Goal: Transaction & Acquisition: Book appointment/travel/reservation

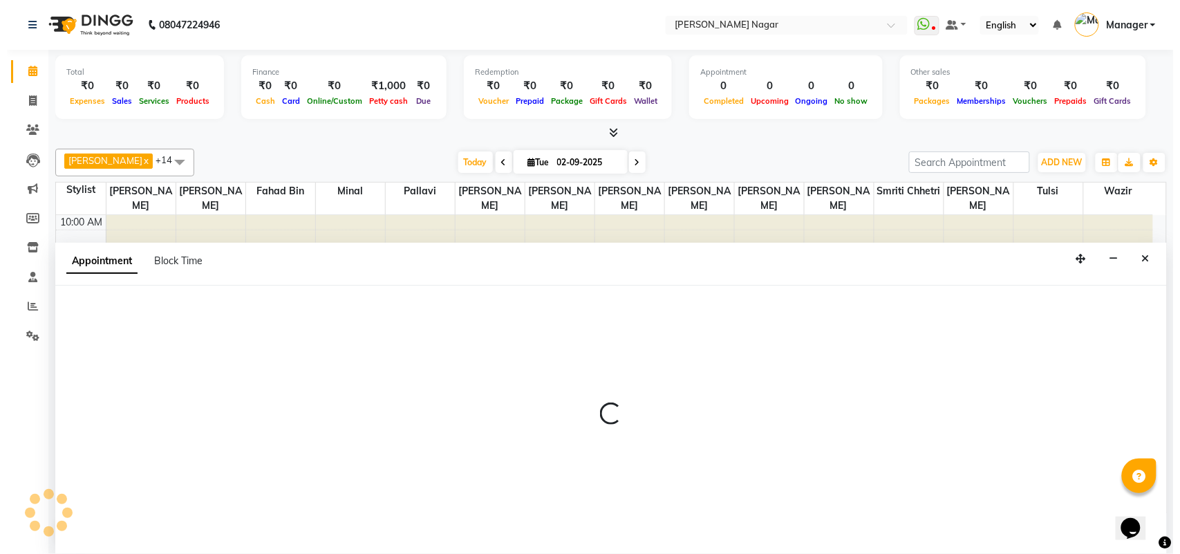
scroll to position [1, 0]
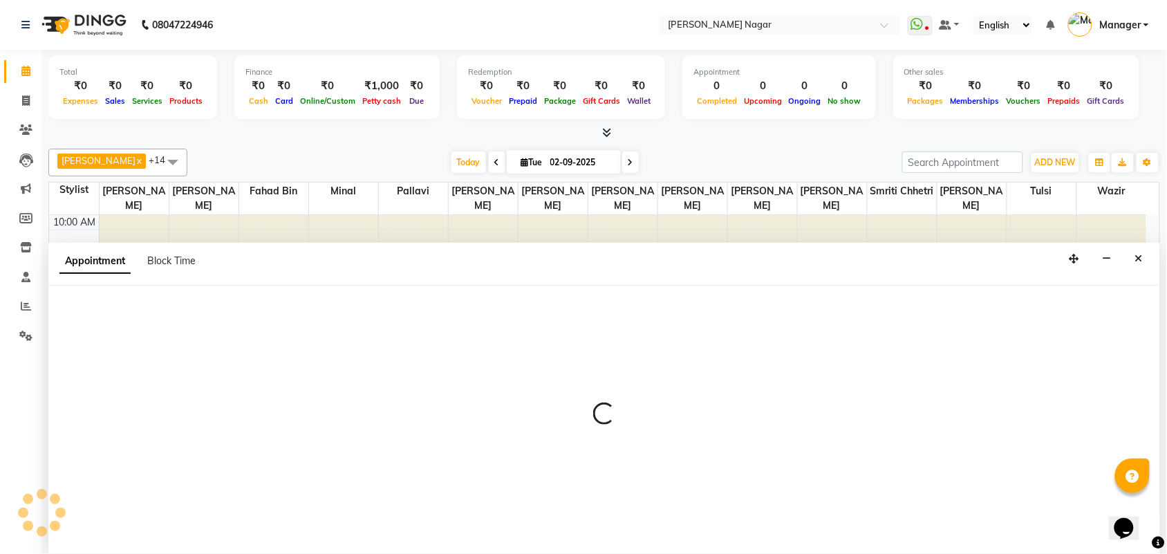
select select "87299"
select select "810"
select select "tentative"
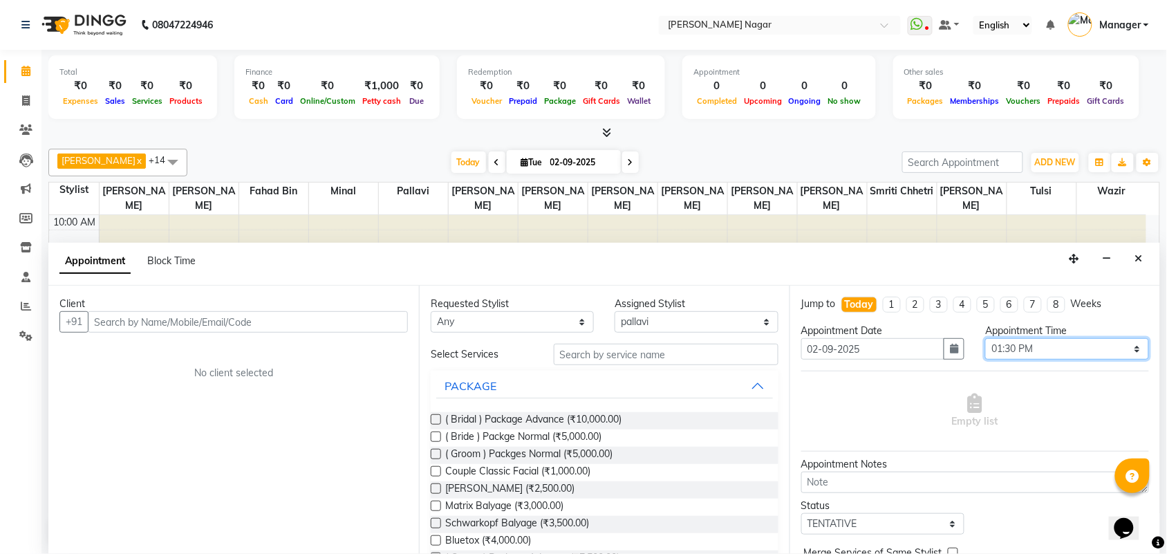
click at [1068, 356] on select "Select 11:00 AM 11:15 AM 11:30 AM 11:45 AM 12:00 PM 12:15 PM 12:30 PM 12:45 PM …" at bounding box center [1066, 348] width 163 height 21
select select "1020"
click at [985, 338] on select "Select 11:00 AM 11:15 AM 11:30 AM 11:45 AM 12:00 PM 12:15 PM 12:30 PM 12:45 PM …" at bounding box center [1066, 348] width 163 height 21
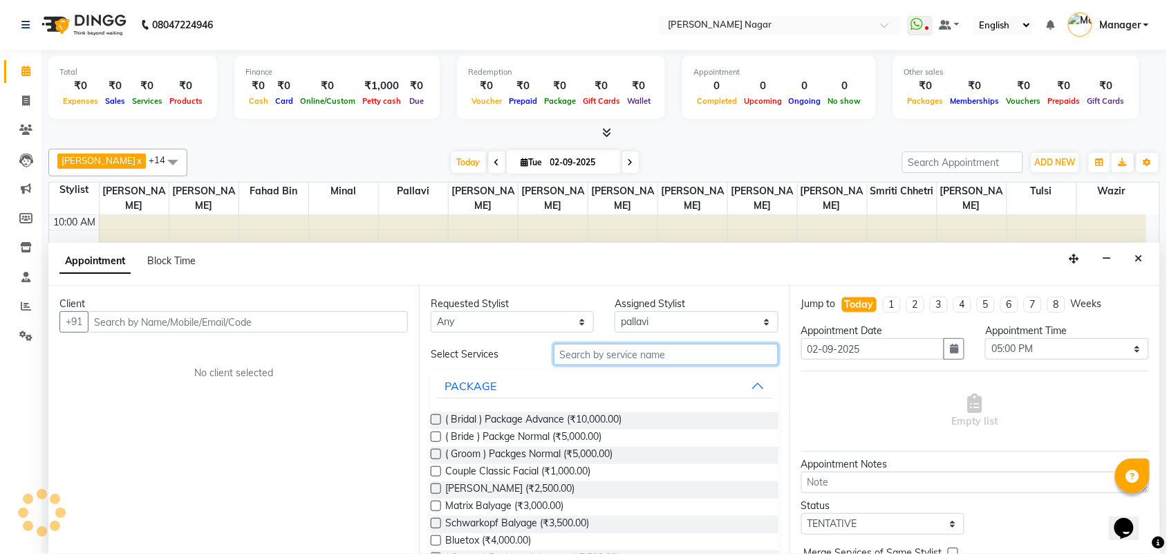
click at [710, 354] on input "text" at bounding box center [666, 354] width 225 height 21
type input "r"
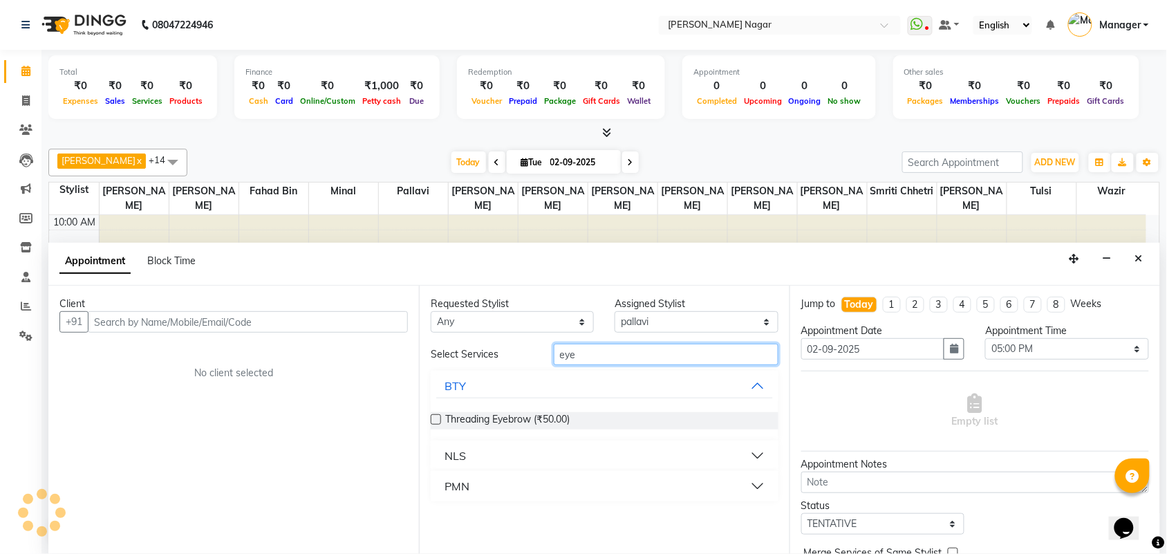
type input "eye"
click at [759, 481] on button "PMN" at bounding box center [604, 486] width 337 height 25
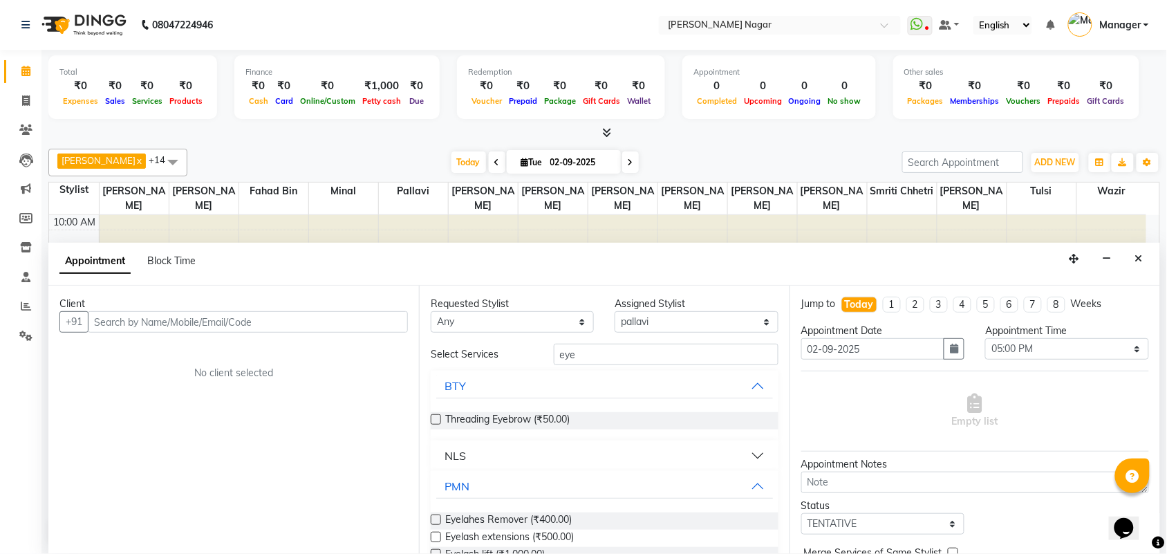
click at [433, 536] on label at bounding box center [436, 537] width 10 height 10
click at [433, 536] on input "checkbox" at bounding box center [435, 538] width 9 height 9
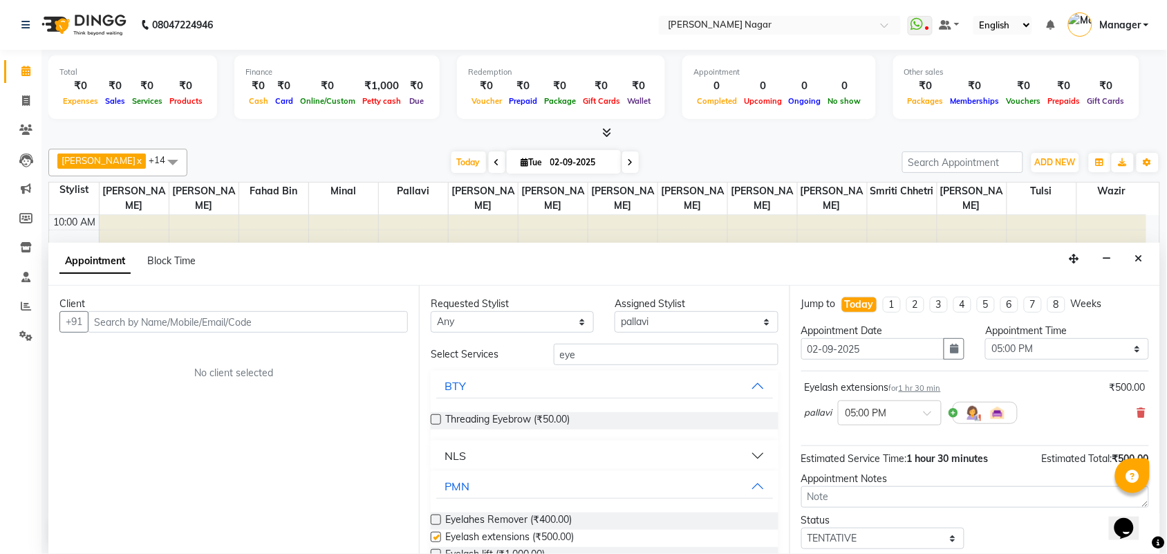
checkbox input "false"
click at [360, 317] on input "text" at bounding box center [248, 321] width 320 height 21
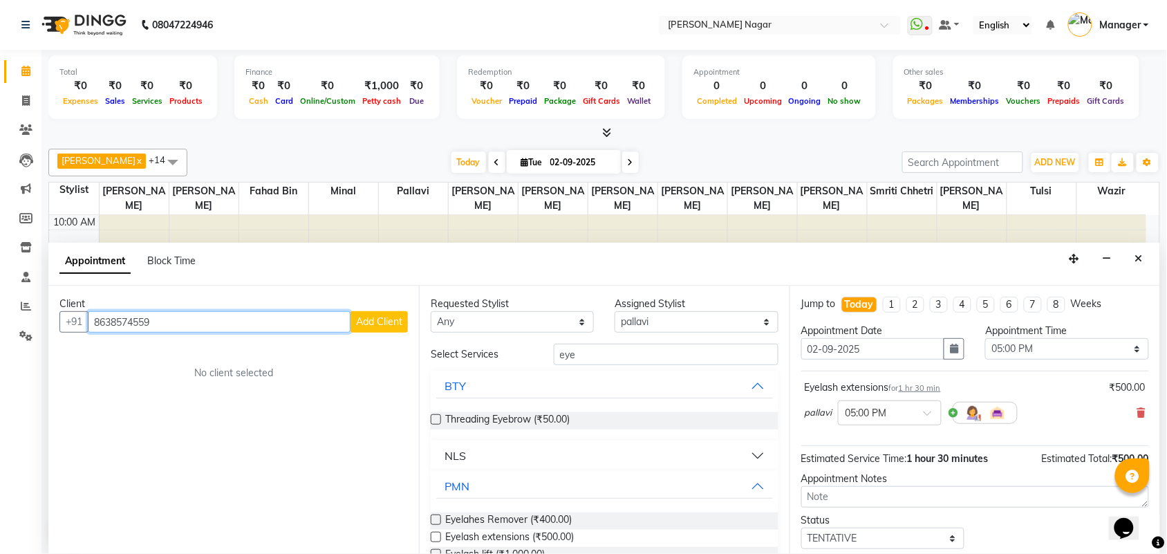
type input "8638574559"
click at [379, 326] on span "Add Client" at bounding box center [379, 321] width 46 height 12
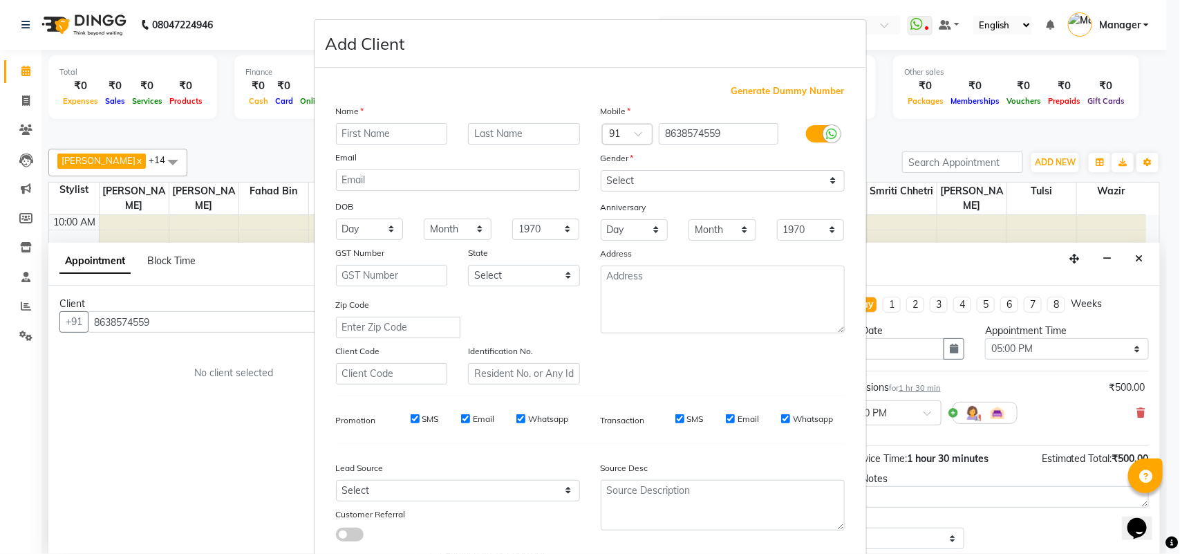
click at [427, 133] on input "text" at bounding box center [392, 133] width 112 height 21
type input "[PERSON_NAME]"
click at [647, 178] on select "Select [DEMOGRAPHIC_DATA] [DEMOGRAPHIC_DATA] Other Prefer Not To Say" at bounding box center [723, 180] width 244 height 21
select select "[DEMOGRAPHIC_DATA]"
click at [601, 170] on select "Select [DEMOGRAPHIC_DATA] [DEMOGRAPHIC_DATA] Other Prefer Not To Say" at bounding box center [723, 180] width 244 height 21
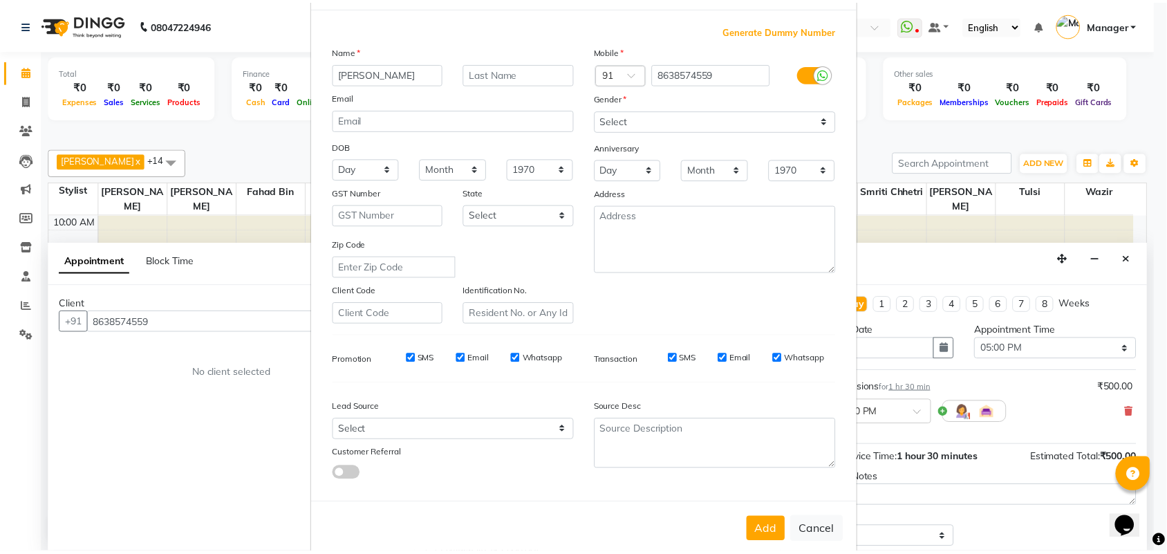
scroll to position [80, 0]
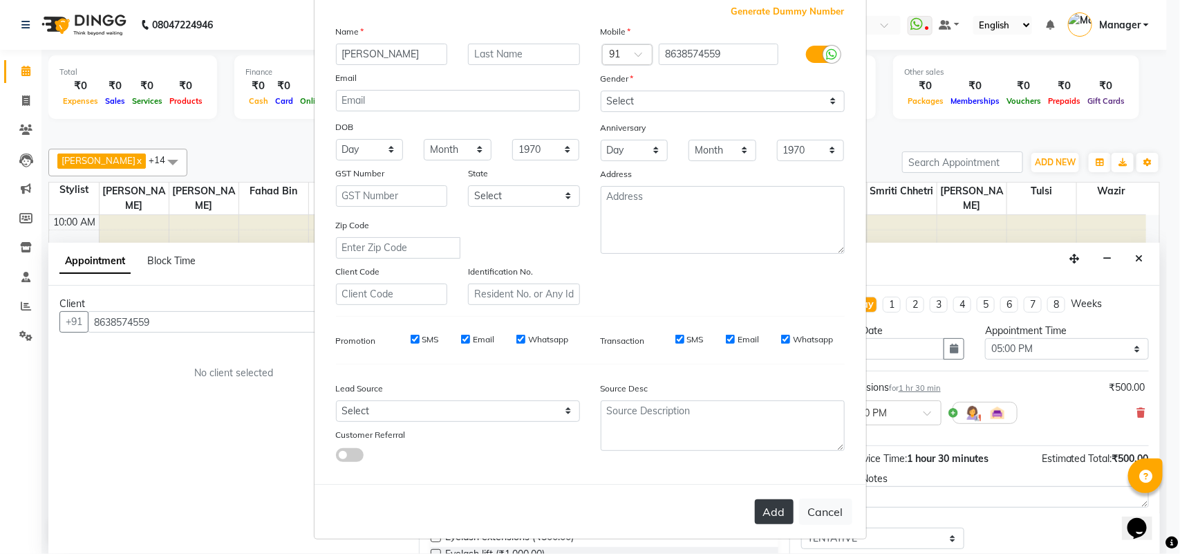
click at [755, 507] on button "Add" at bounding box center [774, 511] width 39 height 25
type input "86******59"
select select
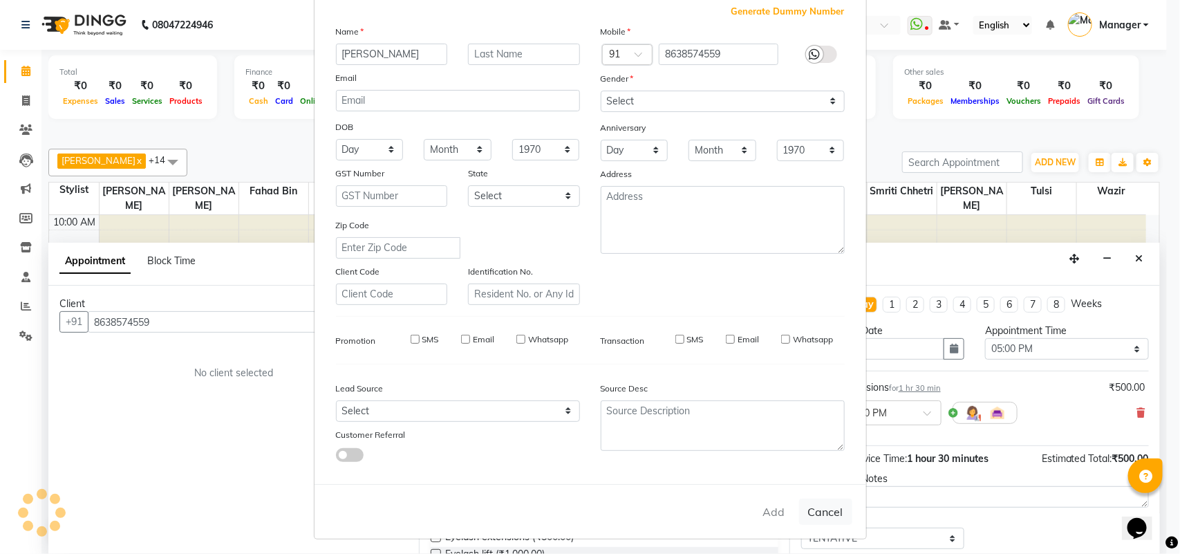
select select
checkbox input "false"
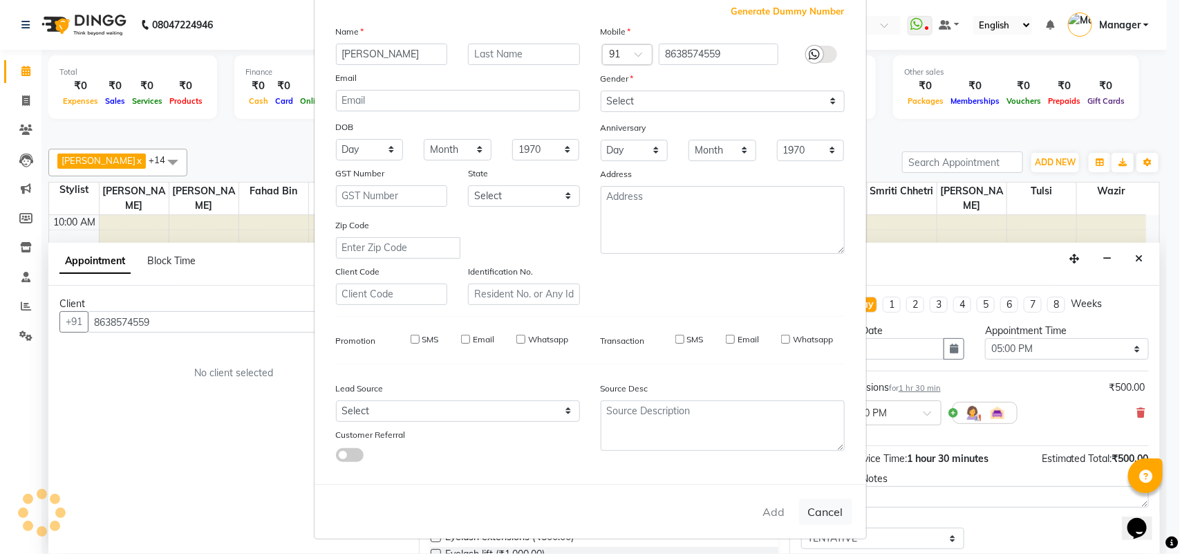
checkbox input "false"
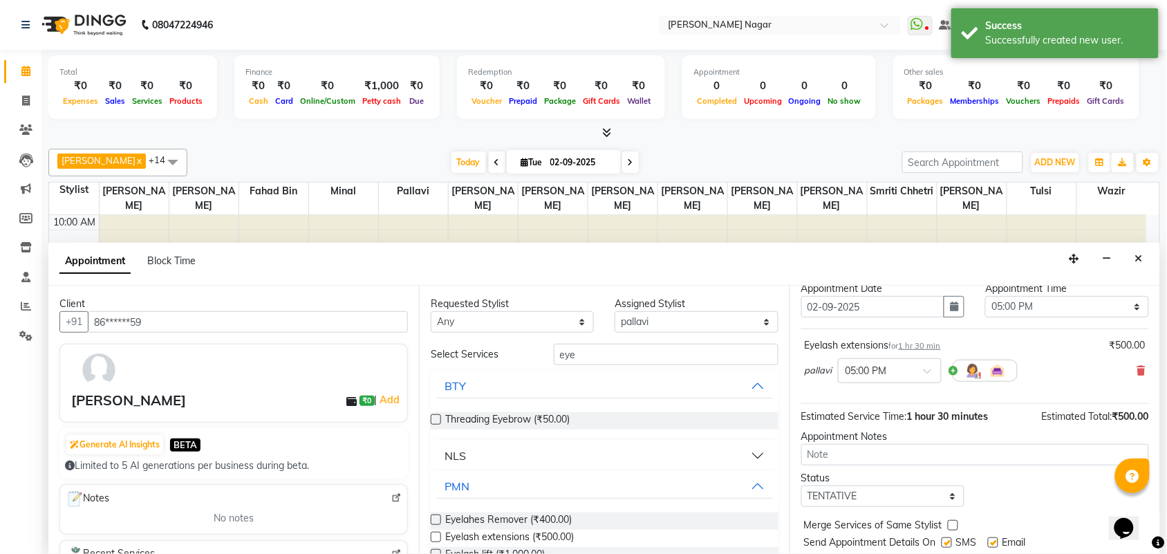
scroll to position [83, 0]
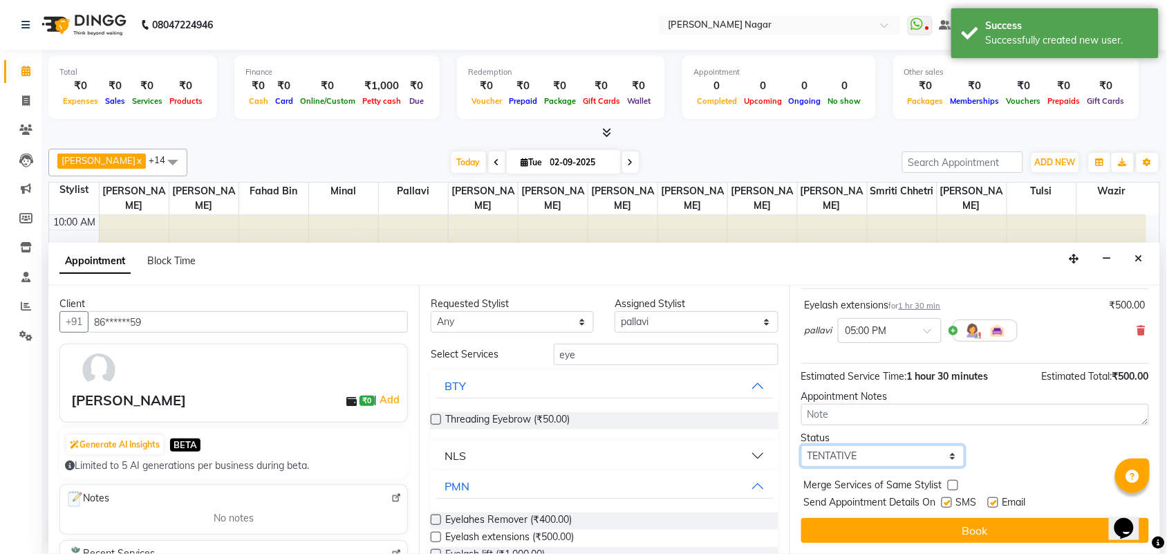
click at [893, 456] on select "Select TENTATIVE CONFIRM CHECK-IN UPCOMING" at bounding box center [882, 455] width 163 height 21
select select "upcoming"
click at [801, 445] on select "Select TENTATIVE CONFIRM CHECK-IN UPCOMING" at bounding box center [882, 455] width 163 height 21
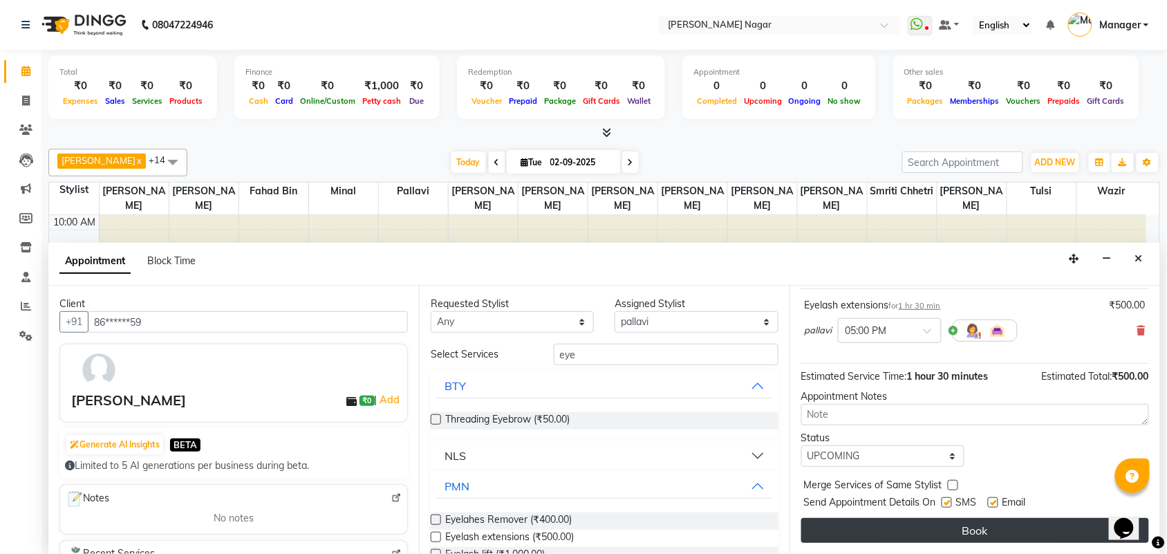
click at [961, 520] on button "Book" at bounding box center [975, 530] width 348 height 25
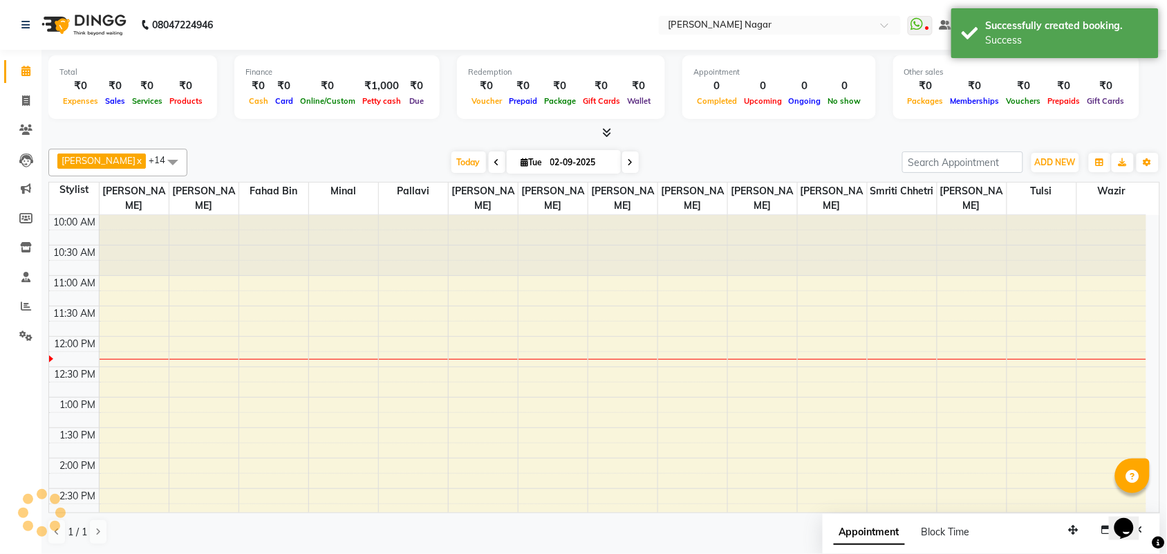
scroll to position [0, 0]
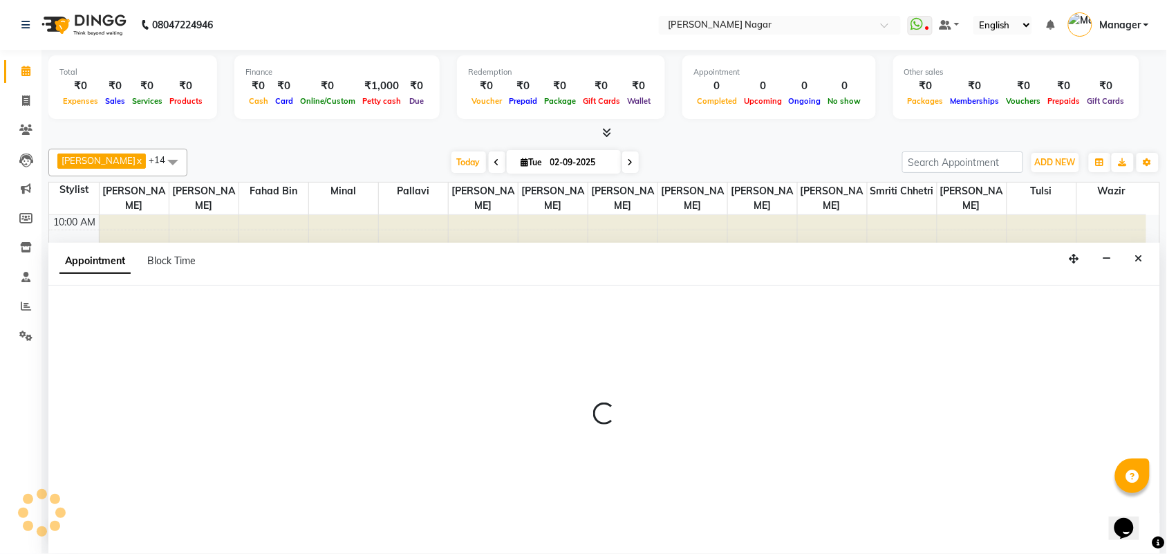
scroll to position [1, 0]
select select "87299"
select select "795"
select select "tentative"
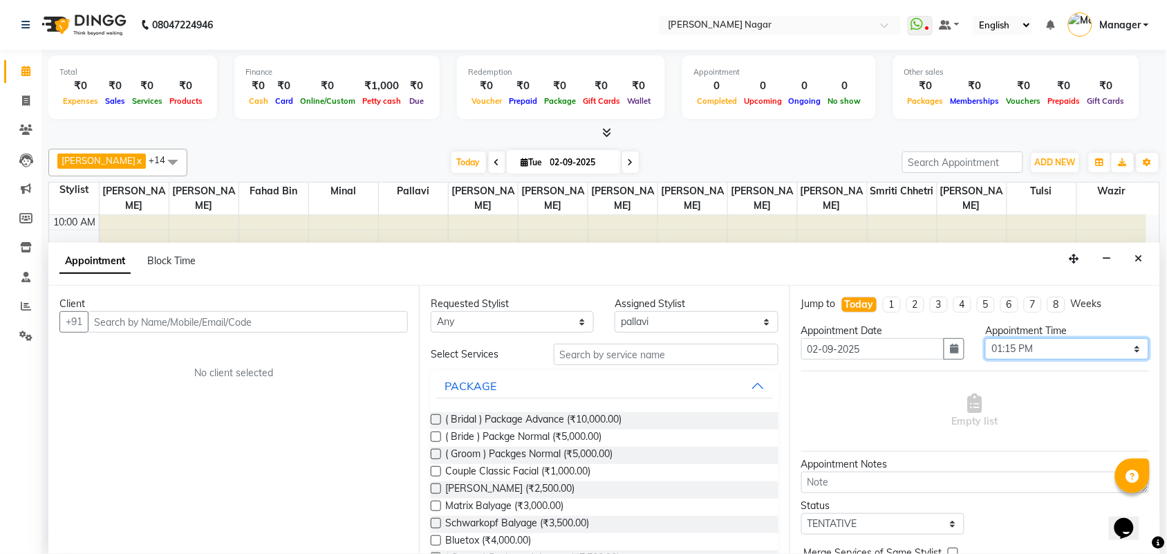
click at [1091, 347] on select "Select 11:00 AM 11:15 AM 11:30 AM 11:45 AM 12:00 PM 12:15 PM 12:30 PM 12:45 PM …" at bounding box center [1066, 348] width 163 height 21
select select "900"
click at [985, 338] on select "Select 11:00 AM 11:15 AM 11:30 AM 11:45 AM 12:00 PM 12:15 PM 12:30 PM 12:45 PM …" at bounding box center [1066, 348] width 163 height 21
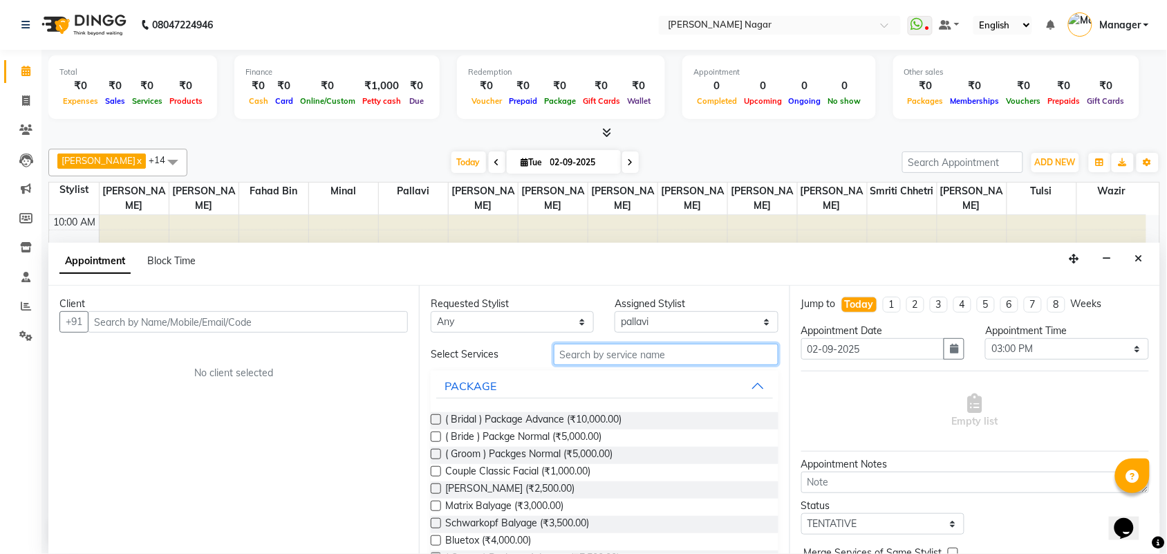
click at [724, 353] on input "text" at bounding box center [666, 354] width 225 height 21
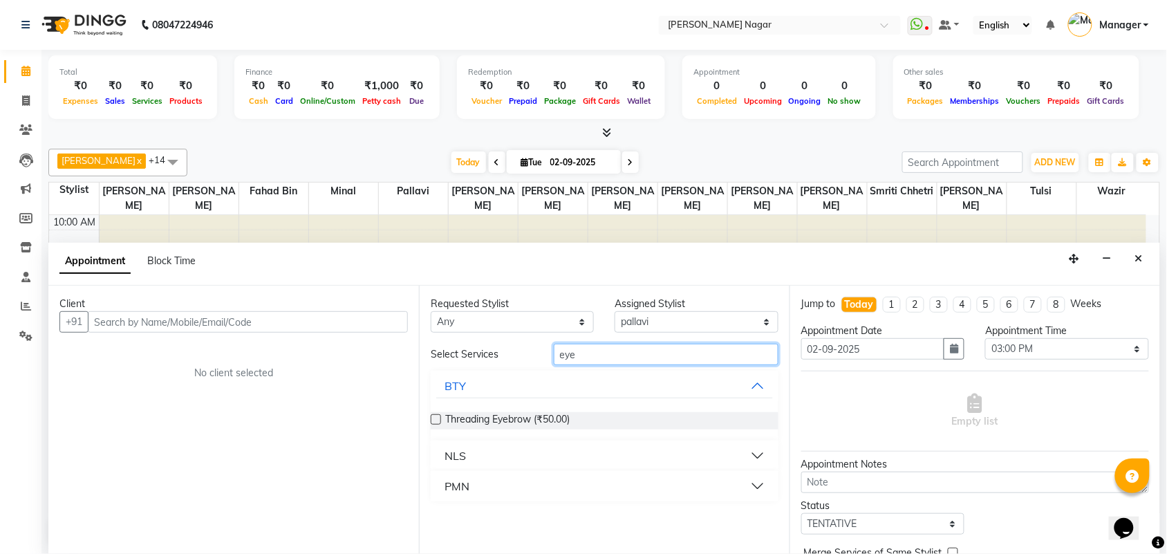
type input "eye"
click at [736, 491] on button "PMN" at bounding box center [604, 486] width 337 height 25
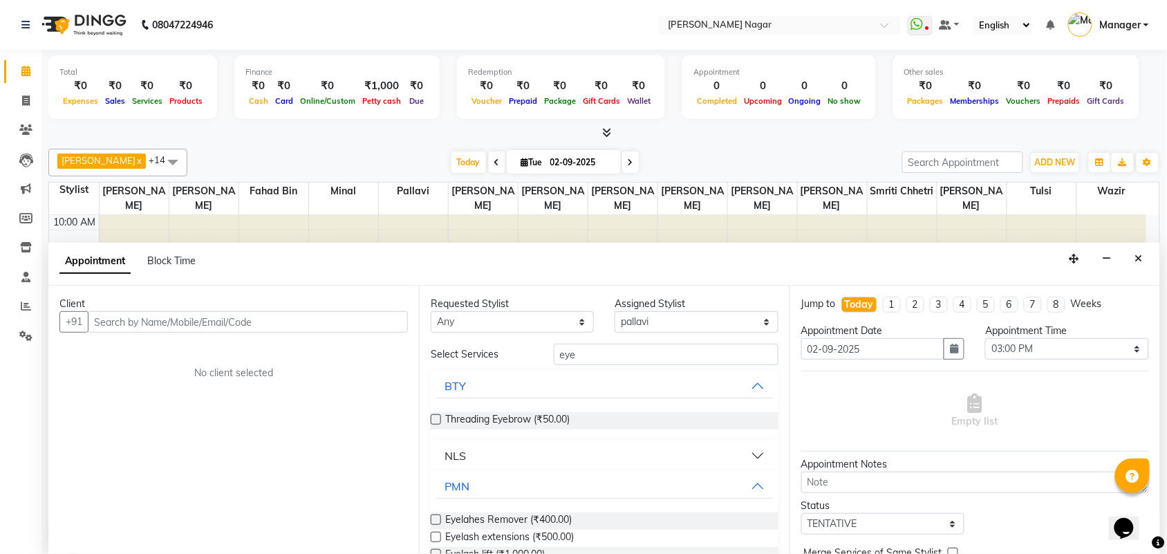
click at [440, 535] on label at bounding box center [436, 537] width 10 height 10
click at [440, 535] on input "checkbox" at bounding box center [435, 538] width 9 height 9
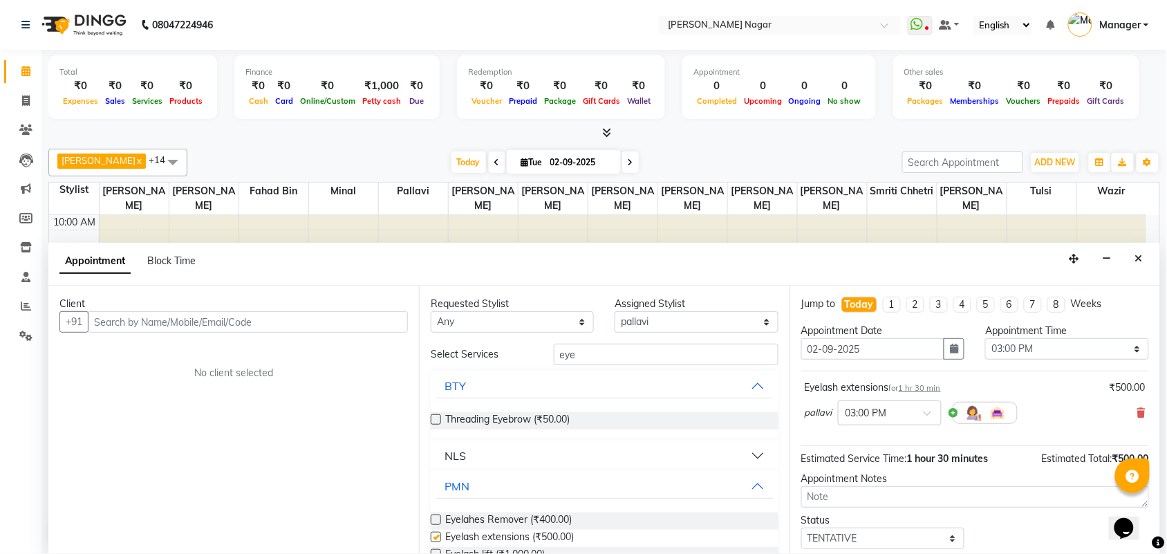
checkbox input "false"
click at [375, 324] on input "text" at bounding box center [248, 321] width 320 height 21
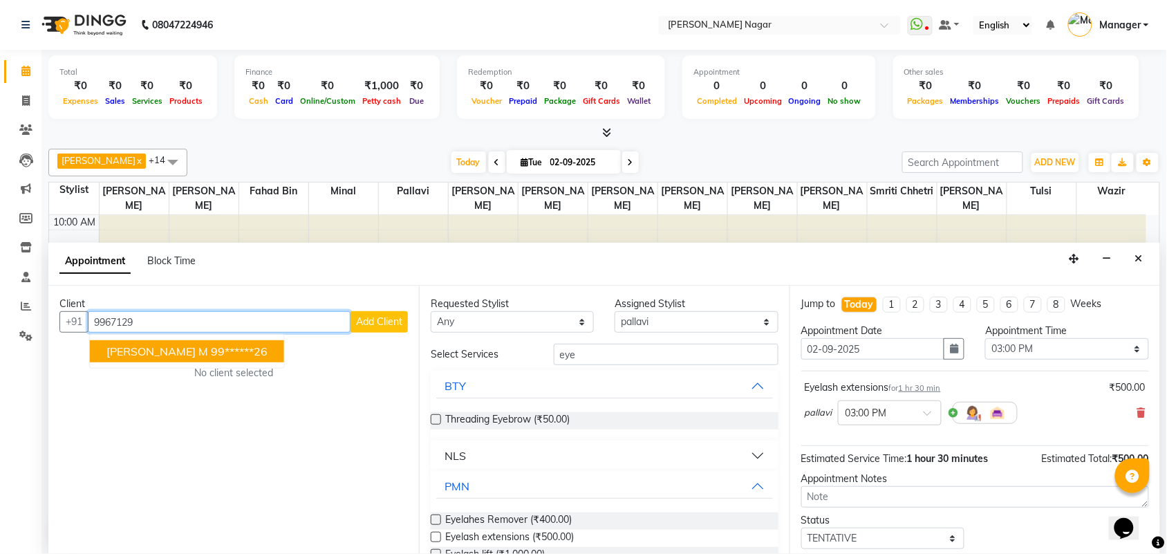
click at [211, 353] on ngb-highlight "99******26" at bounding box center [239, 351] width 57 height 14
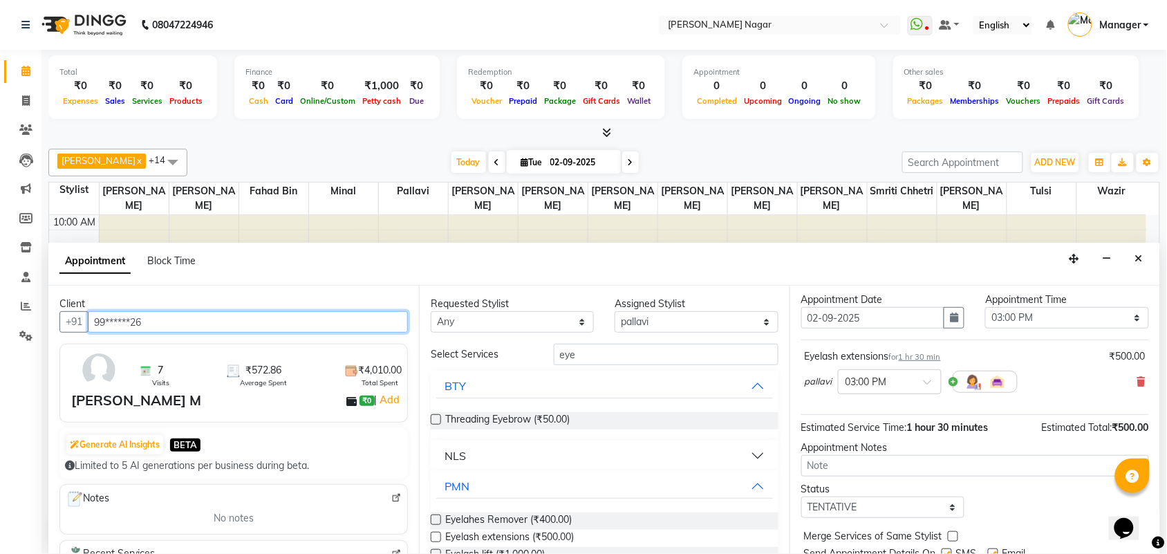
scroll to position [83, 0]
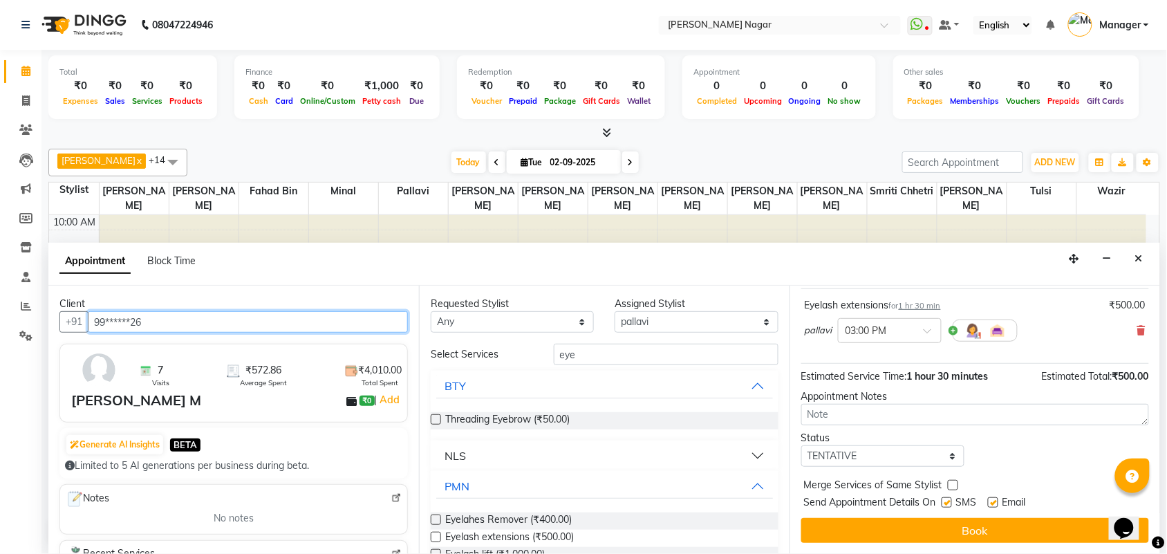
type input "99******26"
click at [923, 461] on select "Select TENTATIVE CONFIRM CHECK-IN UPCOMING" at bounding box center [882, 455] width 163 height 21
select select "upcoming"
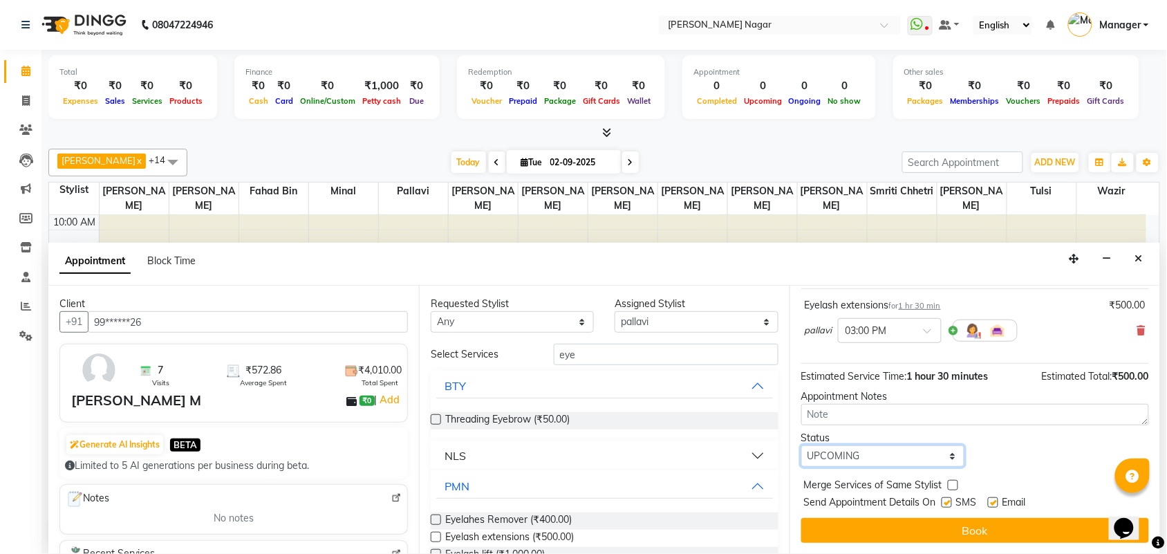
click at [801, 445] on select "Select TENTATIVE CONFIRM CHECK-IN UPCOMING" at bounding box center [882, 455] width 163 height 21
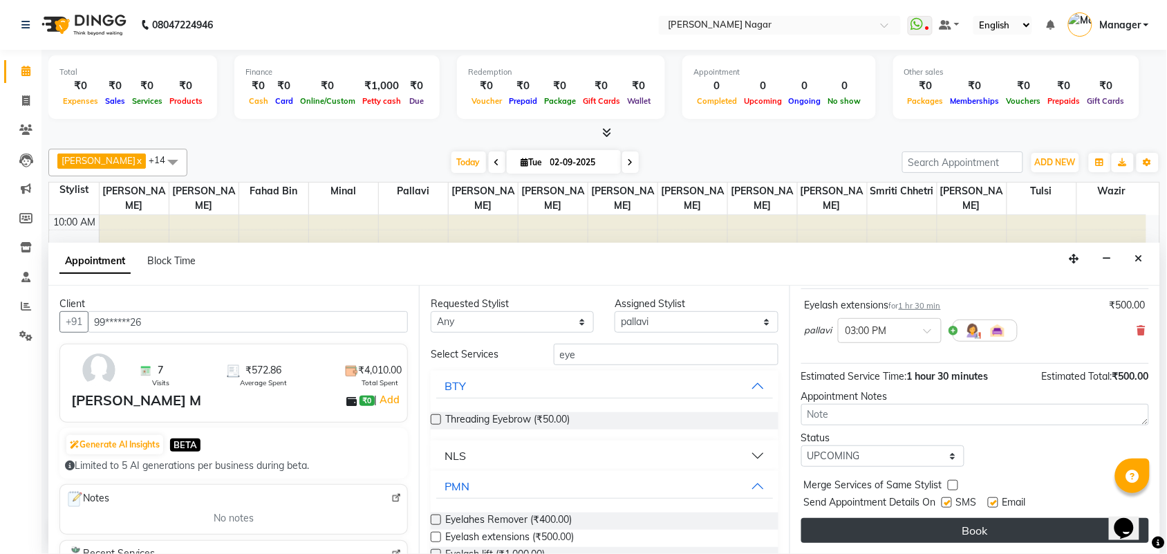
click at [927, 523] on button "Book" at bounding box center [975, 530] width 348 height 25
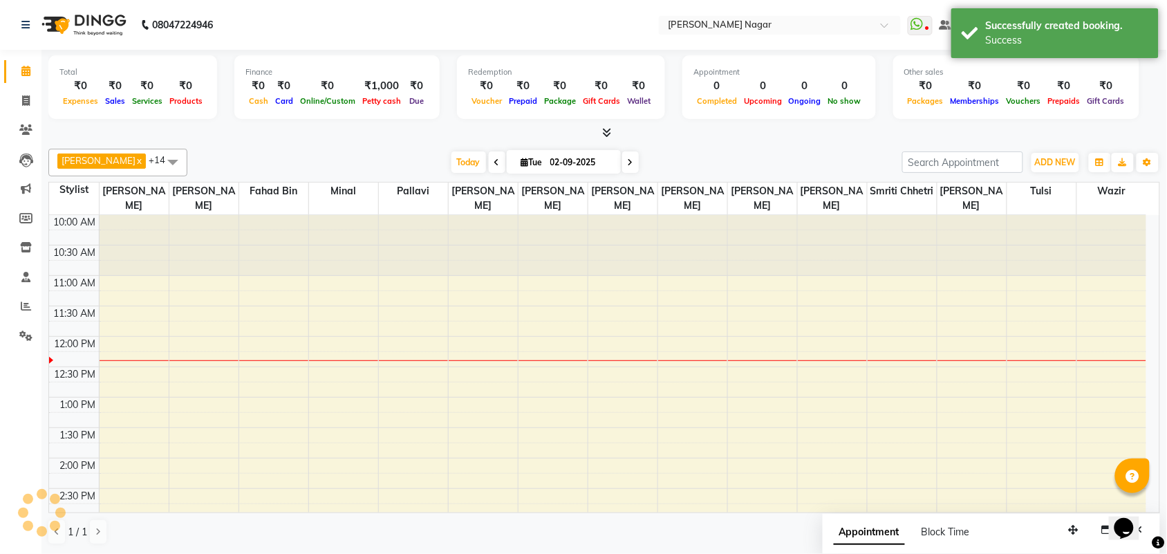
scroll to position [0, 0]
